Goal: Use online tool/utility: Utilize a website feature to perform a specific function

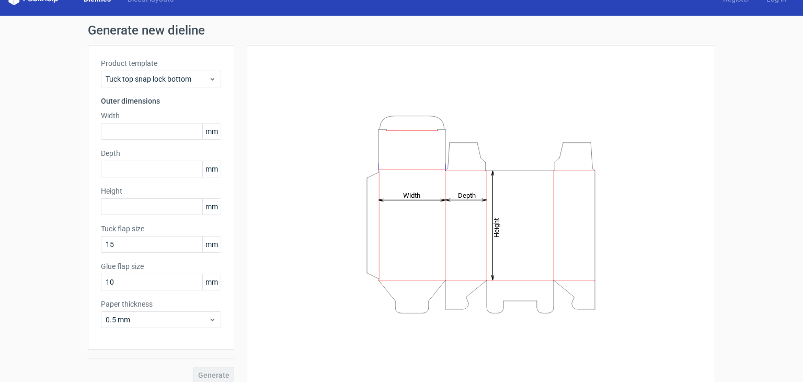
scroll to position [27, 0]
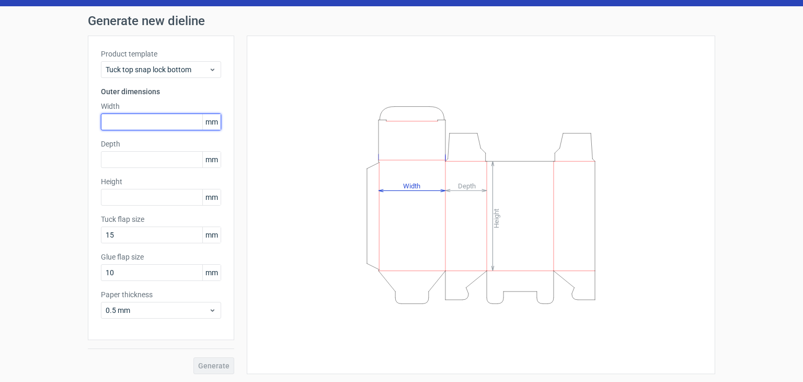
click at [152, 122] on input "text" at bounding box center [161, 121] width 120 height 17
type input "200"
click at [167, 172] on div "Product template Tuck top snap lock bottom Outer dimensions Width 200 mm Depth …" at bounding box center [161, 188] width 146 height 304
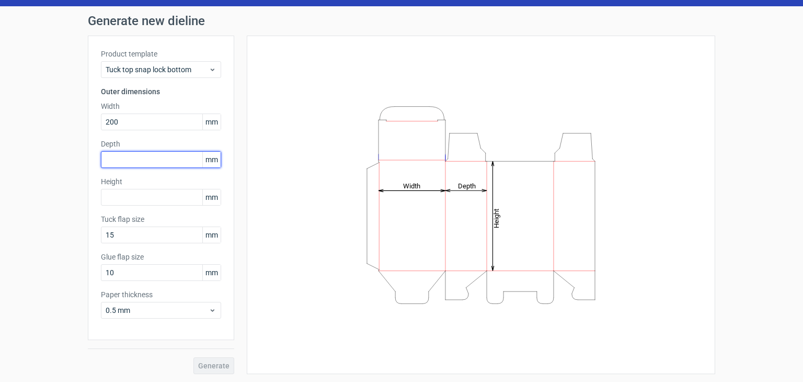
click at [169, 161] on input "text" at bounding box center [161, 159] width 120 height 17
type input "100"
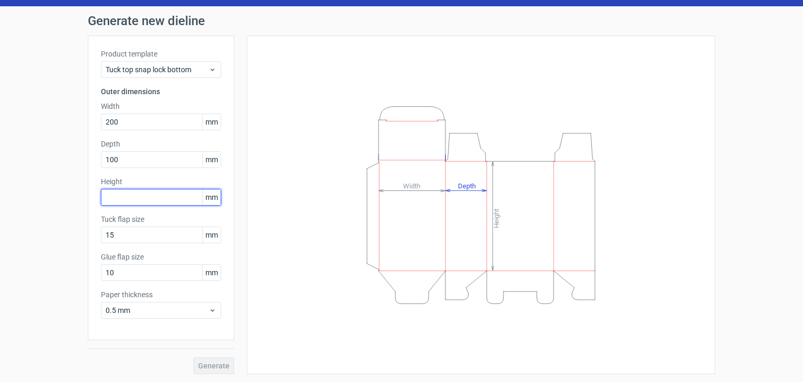
click at [178, 199] on input "text" at bounding box center [161, 197] width 120 height 17
type input "200"
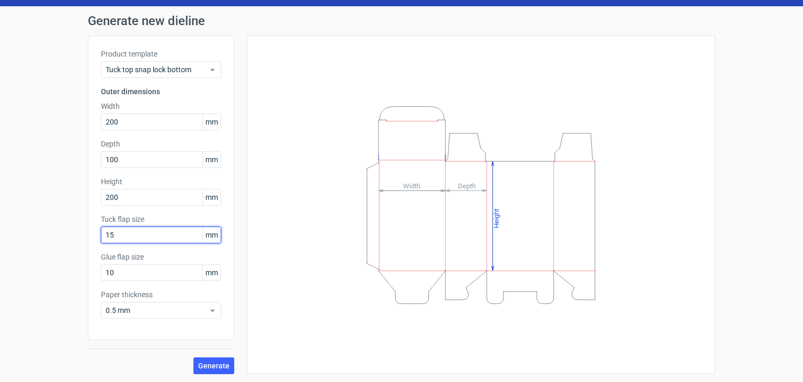
click at [156, 234] on input "15" at bounding box center [161, 234] width 120 height 17
type input "1"
click at [144, 240] on input "text" at bounding box center [161, 234] width 120 height 17
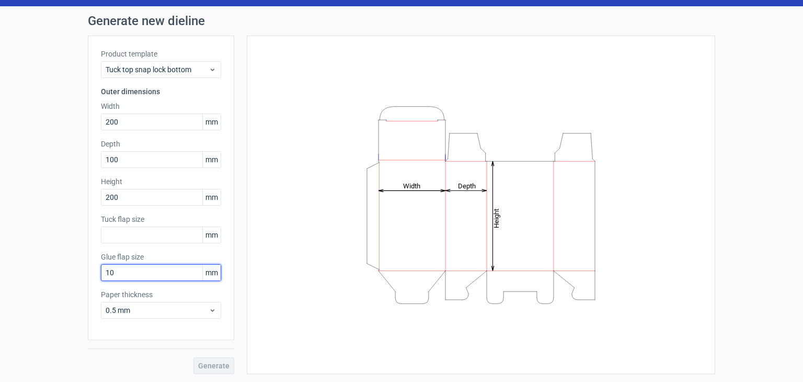
click at [149, 273] on input "10" at bounding box center [161, 272] width 120 height 17
click at [156, 236] on input "text" at bounding box center [161, 234] width 120 height 17
click at [158, 269] on input "10" at bounding box center [161, 272] width 120 height 17
click at [161, 240] on input "text" at bounding box center [161, 234] width 120 height 17
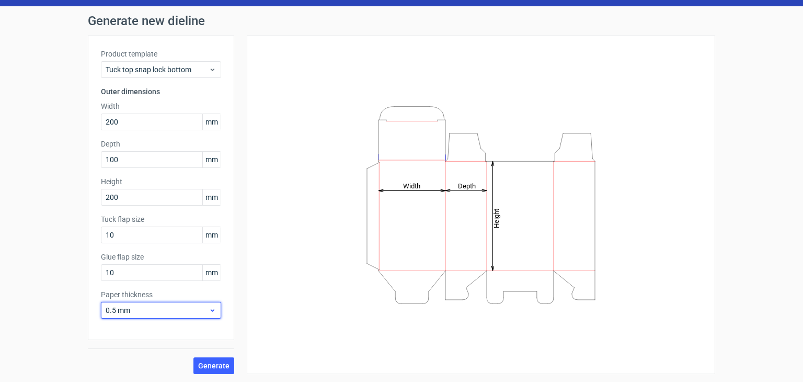
click at [167, 308] on span "0.5 mm" at bounding box center [157, 310] width 103 height 10
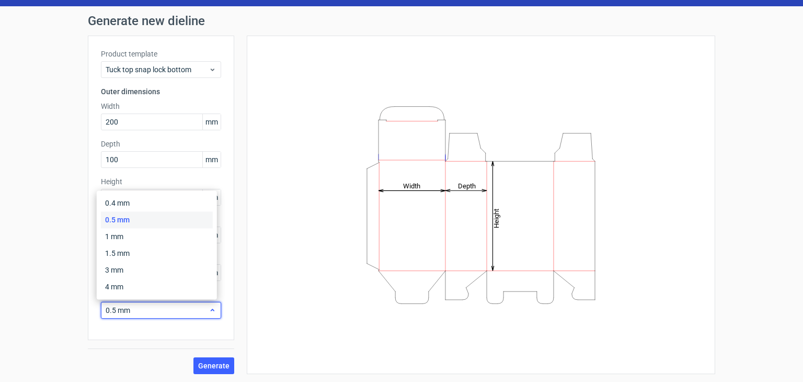
click at [167, 308] on span "0.5 mm" at bounding box center [157, 310] width 103 height 10
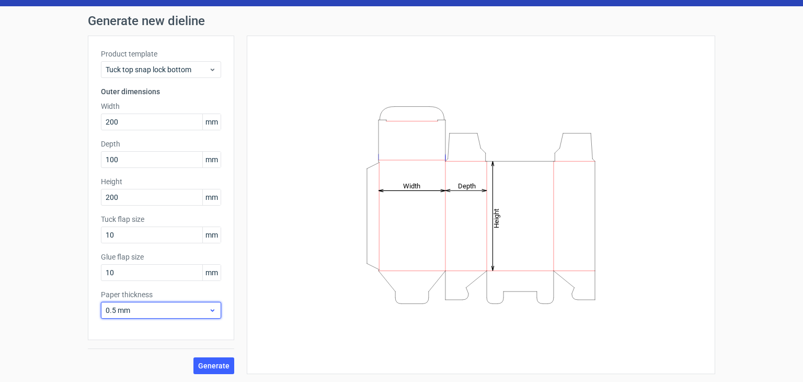
click at [167, 308] on span "0.5 mm" at bounding box center [157, 310] width 103 height 10
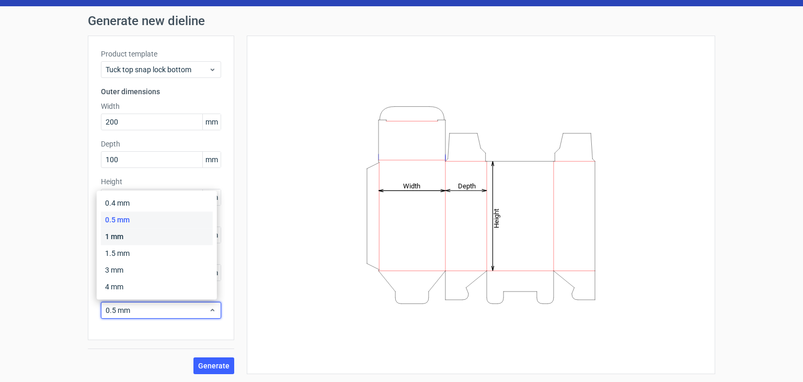
click at [145, 236] on div "1 mm" at bounding box center [157, 236] width 112 height 17
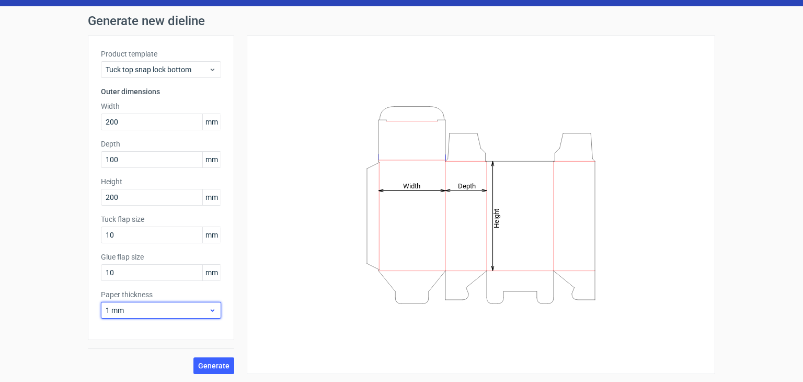
click at [146, 313] on span "1 mm" at bounding box center [157, 310] width 103 height 10
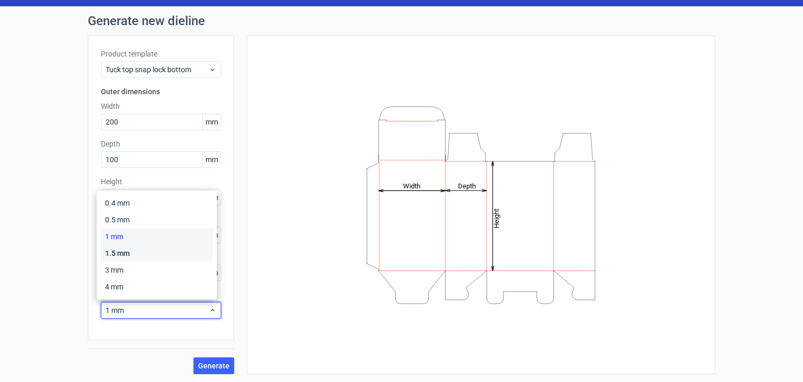
click at [148, 257] on div "1.5 mm" at bounding box center [157, 253] width 112 height 17
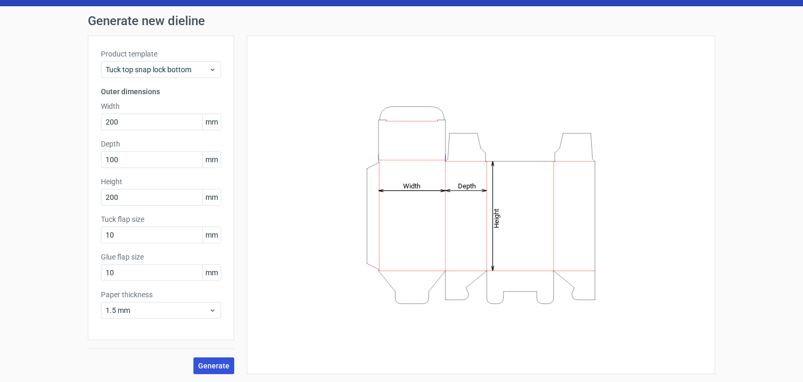
click at [203, 364] on span "Generate" at bounding box center [213, 365] width 31 height 7
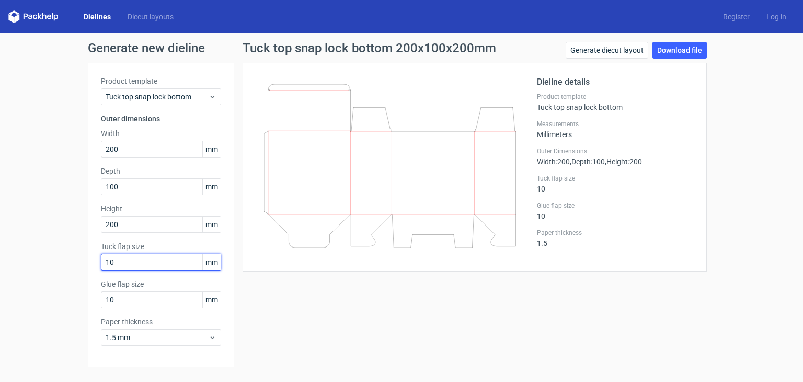
drag, startPoint x: 133, startPoint y: 262, endPoint x: 90, endPoint y: 269, distance: 43.4
click at [92, 269] on div "Product template Tuck top snap lock bottom Outer dimensions Width 200 mm Depth …" at bounding box center [161, 215] width 146 height 304
type input "15"
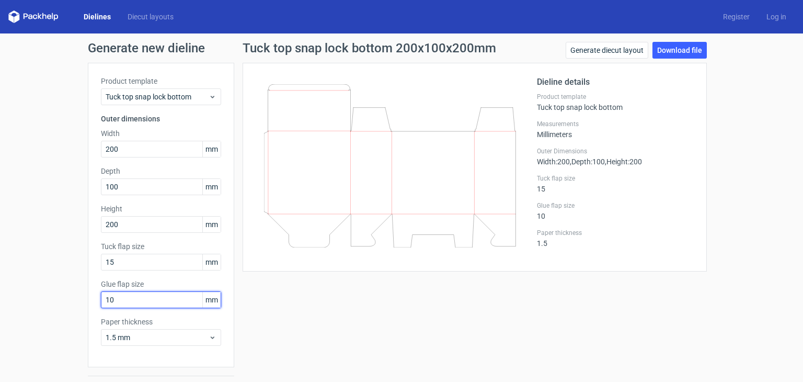
click at [138, 294] on input "10" at bounding box center [161, 299] width 120 height 17
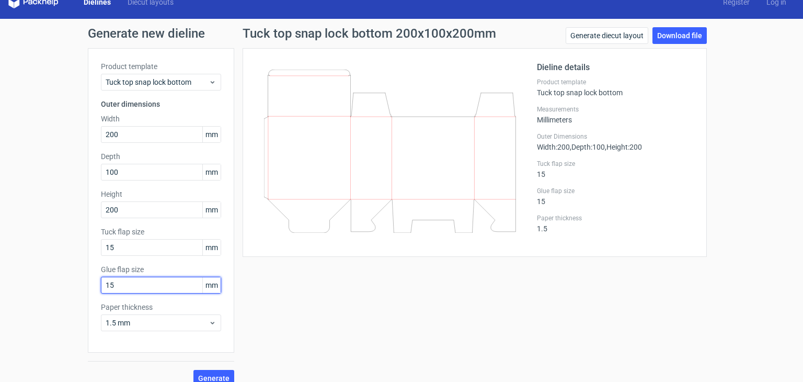
scroll to position [27, 0]
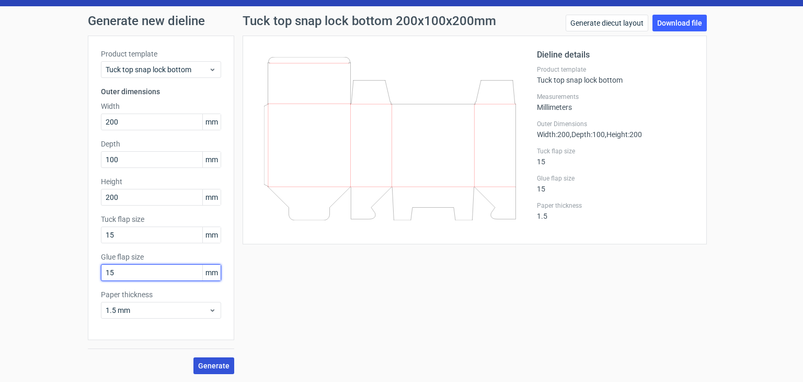
type input "15"
click at [207, 362] on span "Generate" at bounding box center [213, 365] width 31 height 7
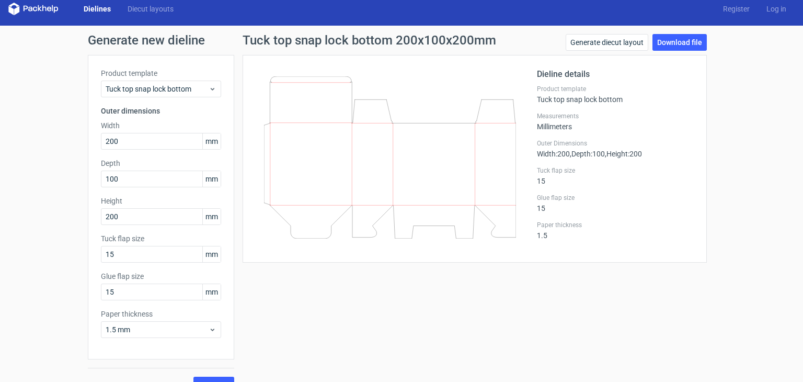
scroll to position [0, 0]
